Goal: Find contact information: Find contact information

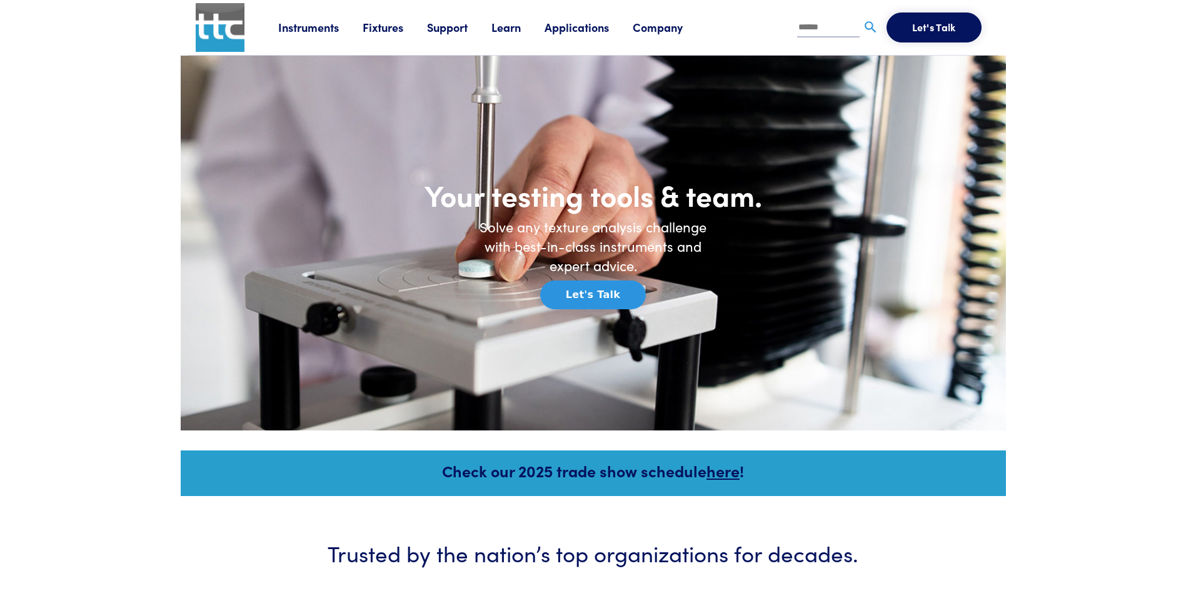
click at [442, 22] on link "Support" at bounding box center [459, 27] width 64 height 16
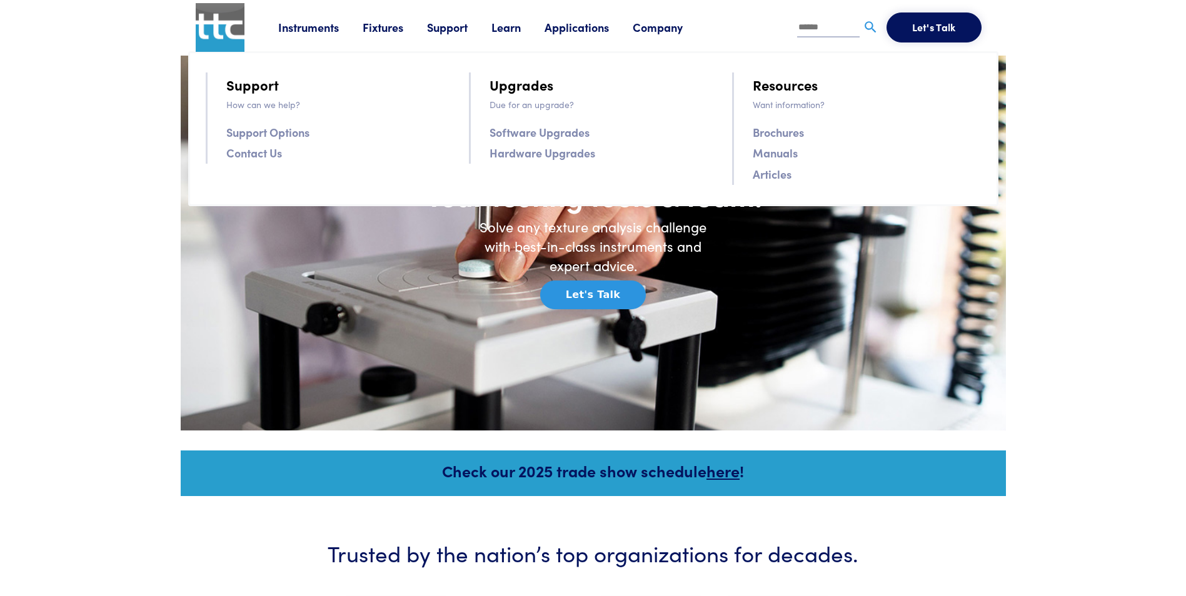
click at [305, 133] on link "Support Options" at bounding box center [267, 132] width 83 height 18
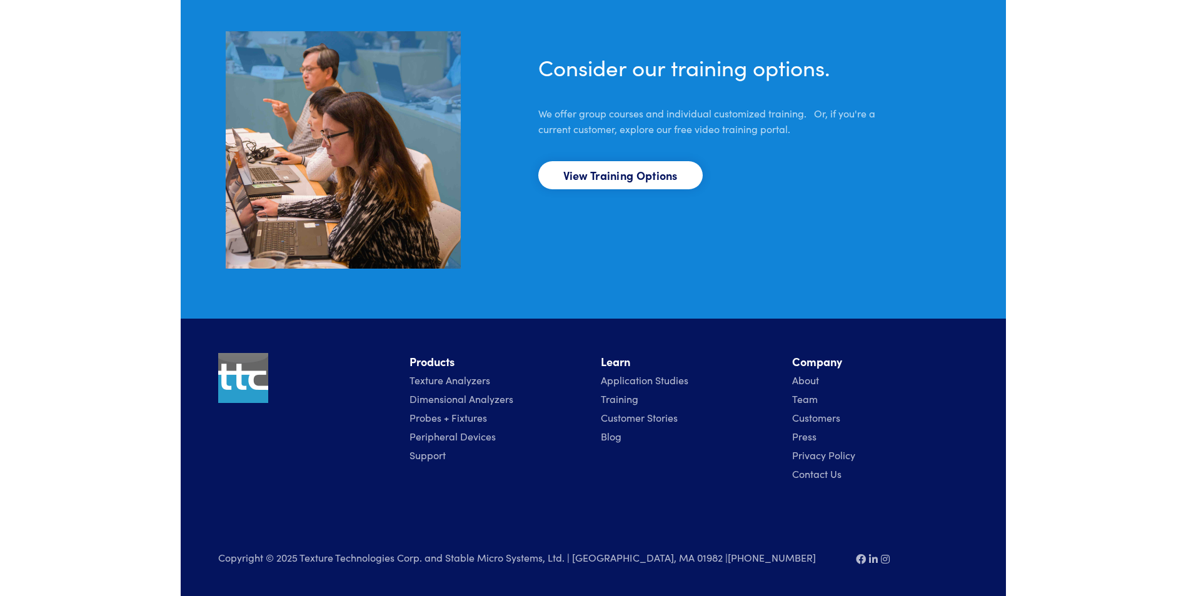
scroll to position [912, 0]
click at [801, 397] on link "Team" at bounding box center [805, 398] width 26 height 14
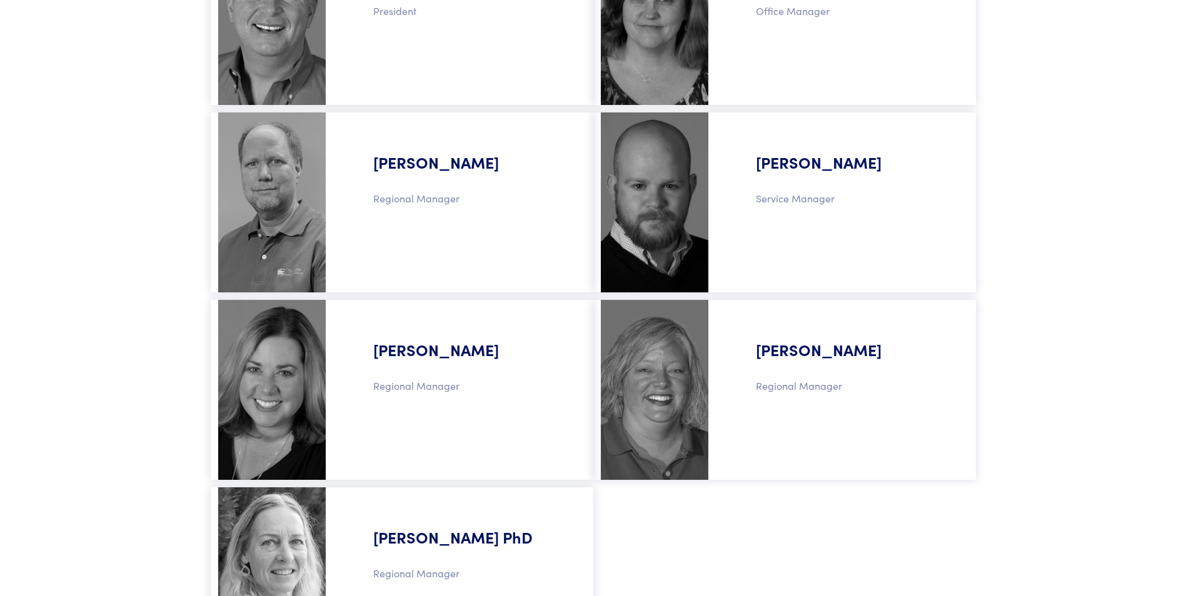
scroll to position [813, 0]
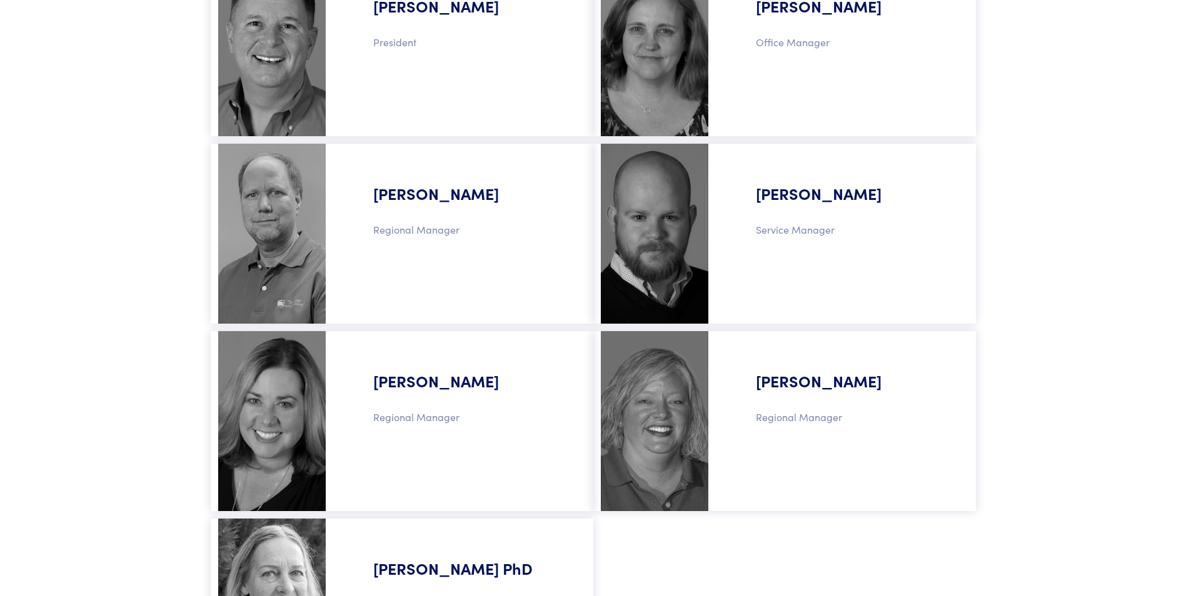
click at [396, 206] on h5 "David Larson" at bounding box center [463, 184] width 230 height 66
click at [344, 194] on div "David Larson Regional Manager" at bounding box center [463, 233] width 245 height 165
click at [308, 203] on img at bounding box center [272, 234] width 108 height 180
click at [444, 231] on p "Regional Manager" at bounding box center [463, 230] width 230 height 16
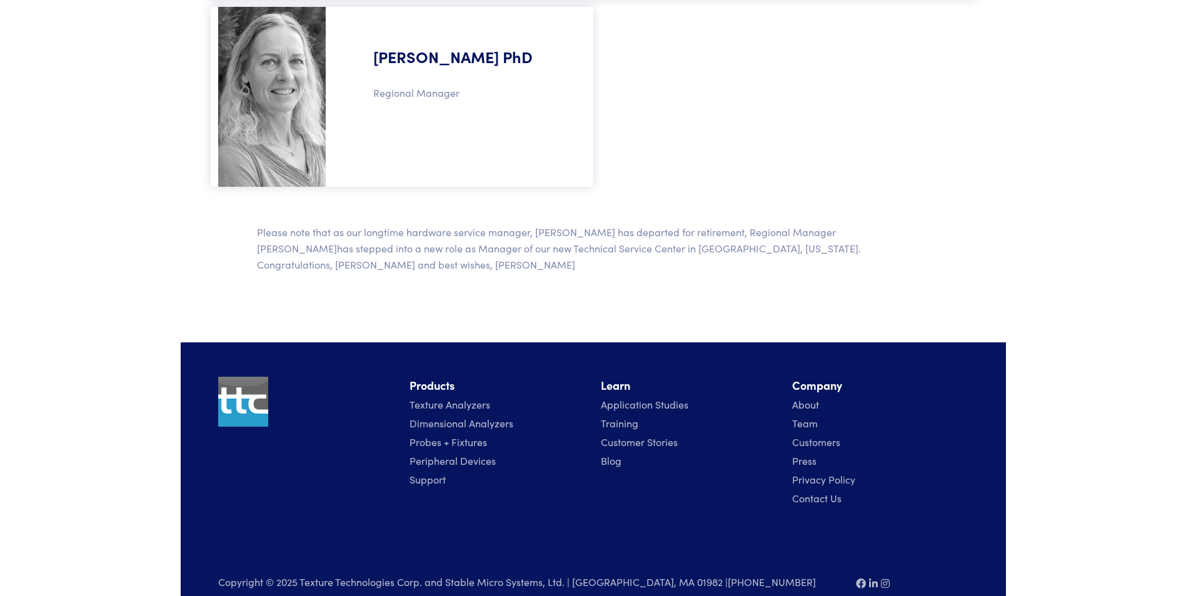
scroll to position [1334, 0]
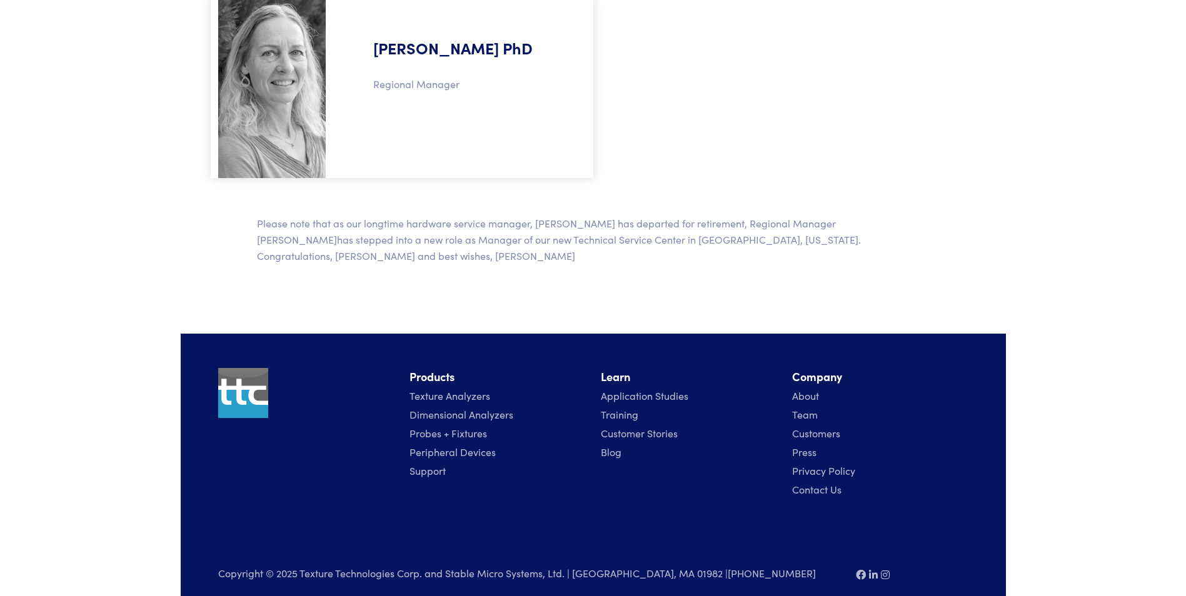
click at [812, 483] on link "Contact Us" at bounding box center [816, 490] width 49 height 14
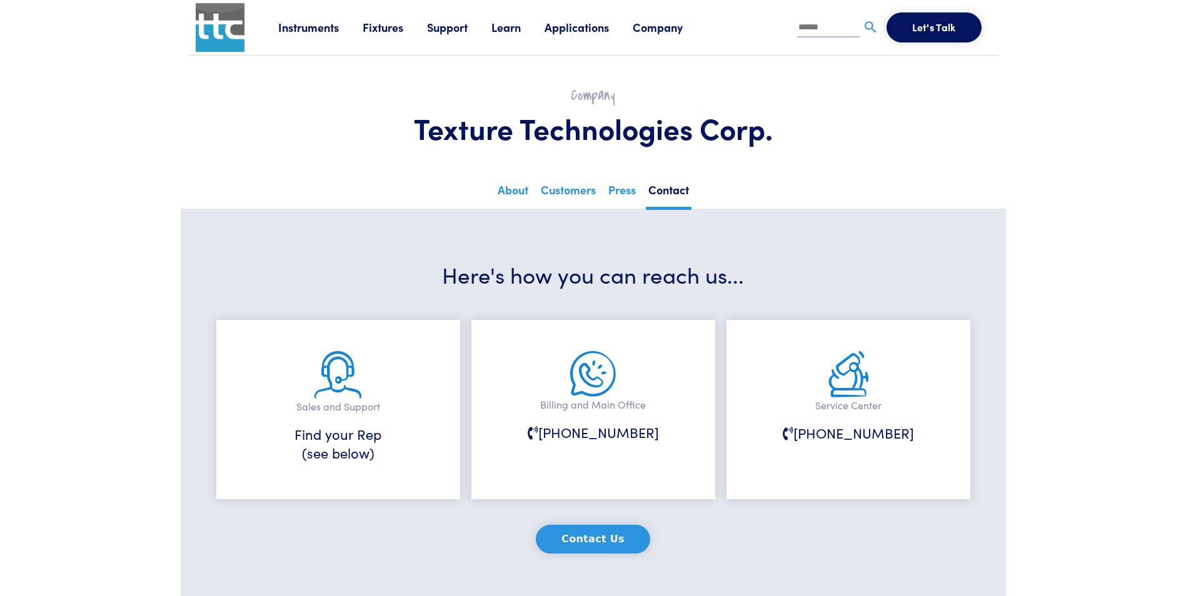
click at [214, 27] on img at bounding box center [220, 27] width 49 height 49
